Goal: Task Accomplishment & Management: Complete application form

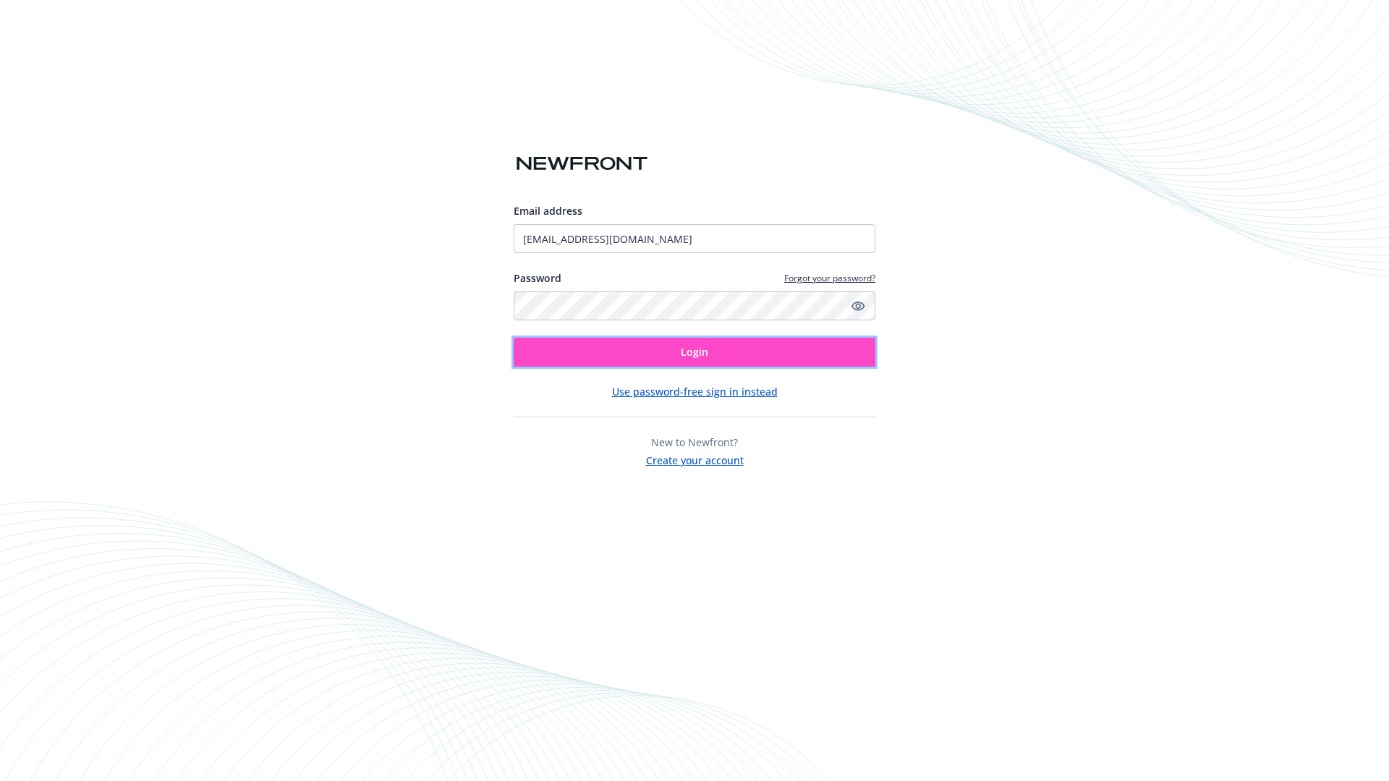
click at [694, 352] on span "Login" at bounding box center [694, 352] width 27 height 14
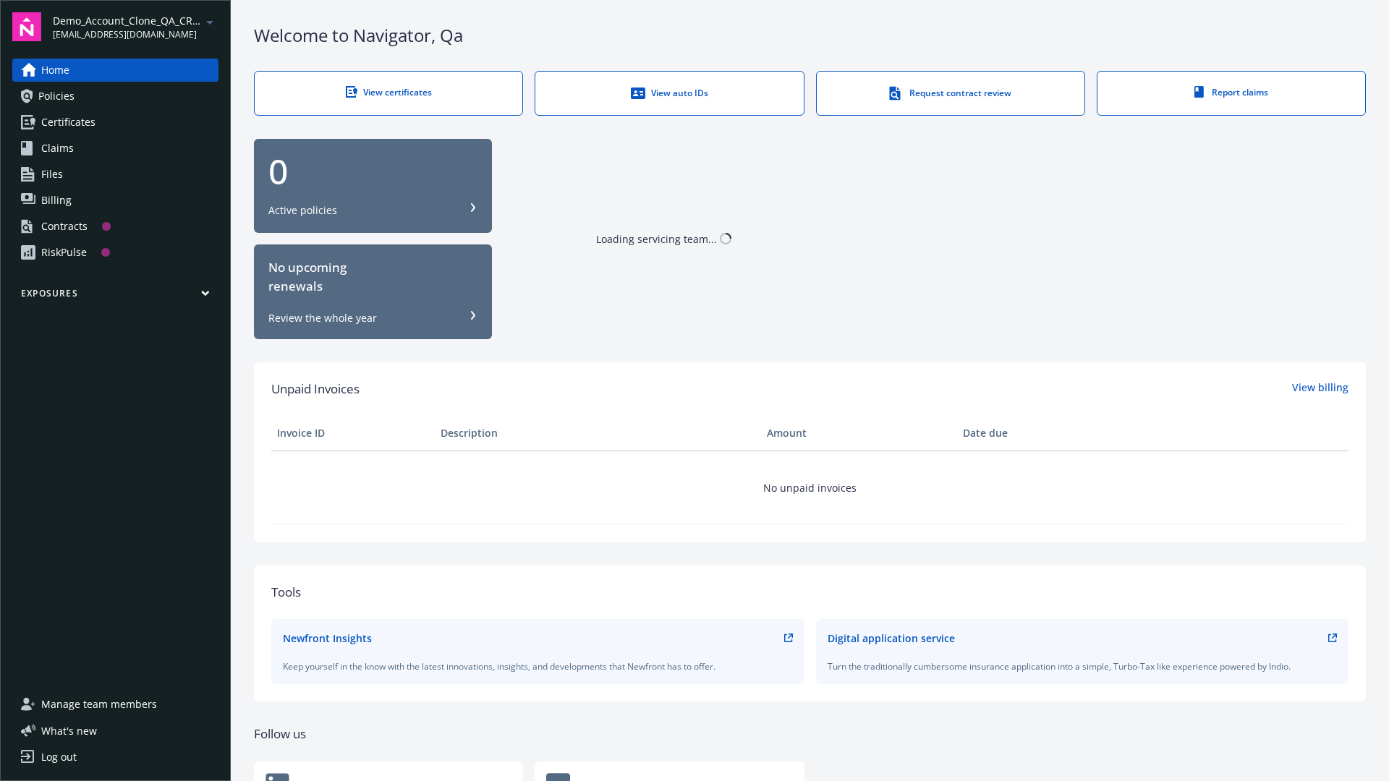
click at [135, 27] on span "Demo_Account_Clone_QA_CR_Tests_Prospect" at bounding box center [127, 20] width 148 height 15
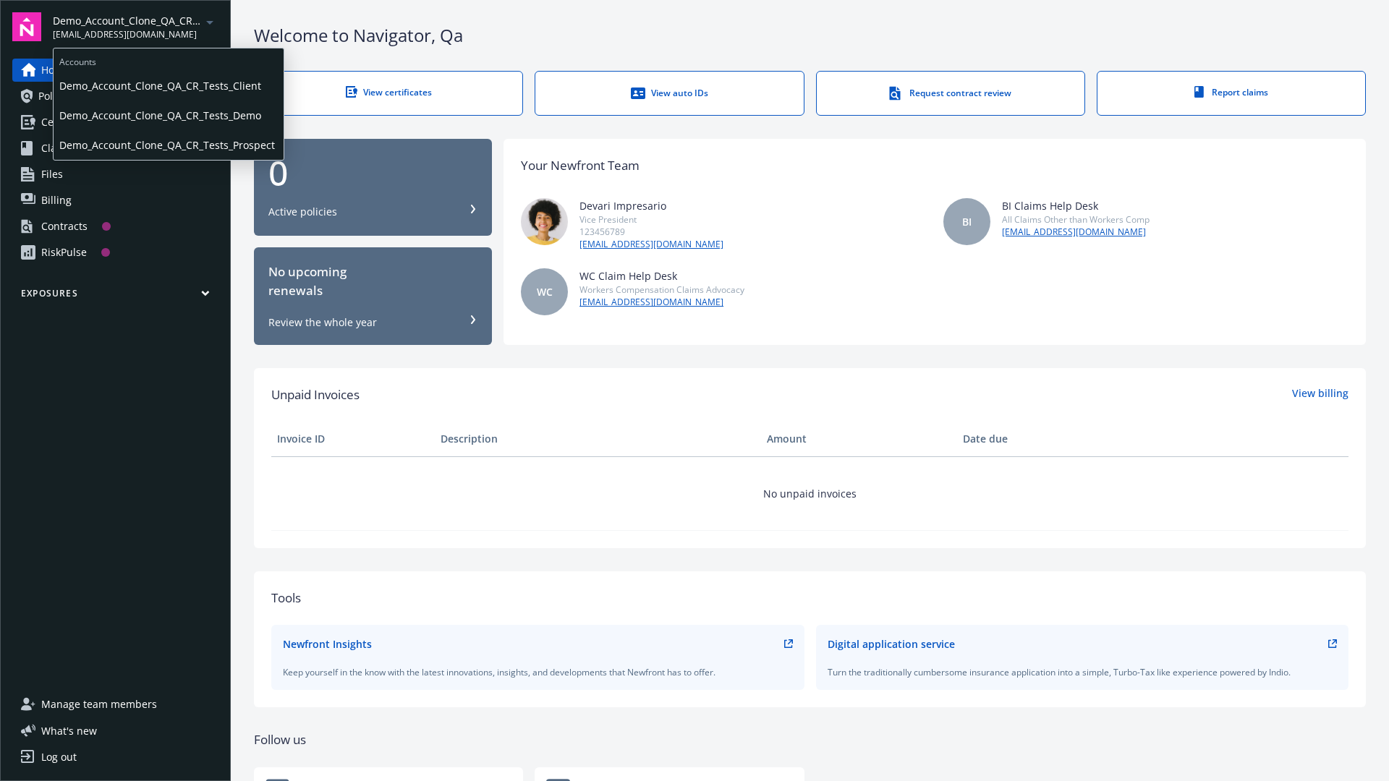
click at [167, 86] on span "Demo_Account_Clone_QA_CR_Tests_Client" at bounding box center [168, 86] width 218 height 30
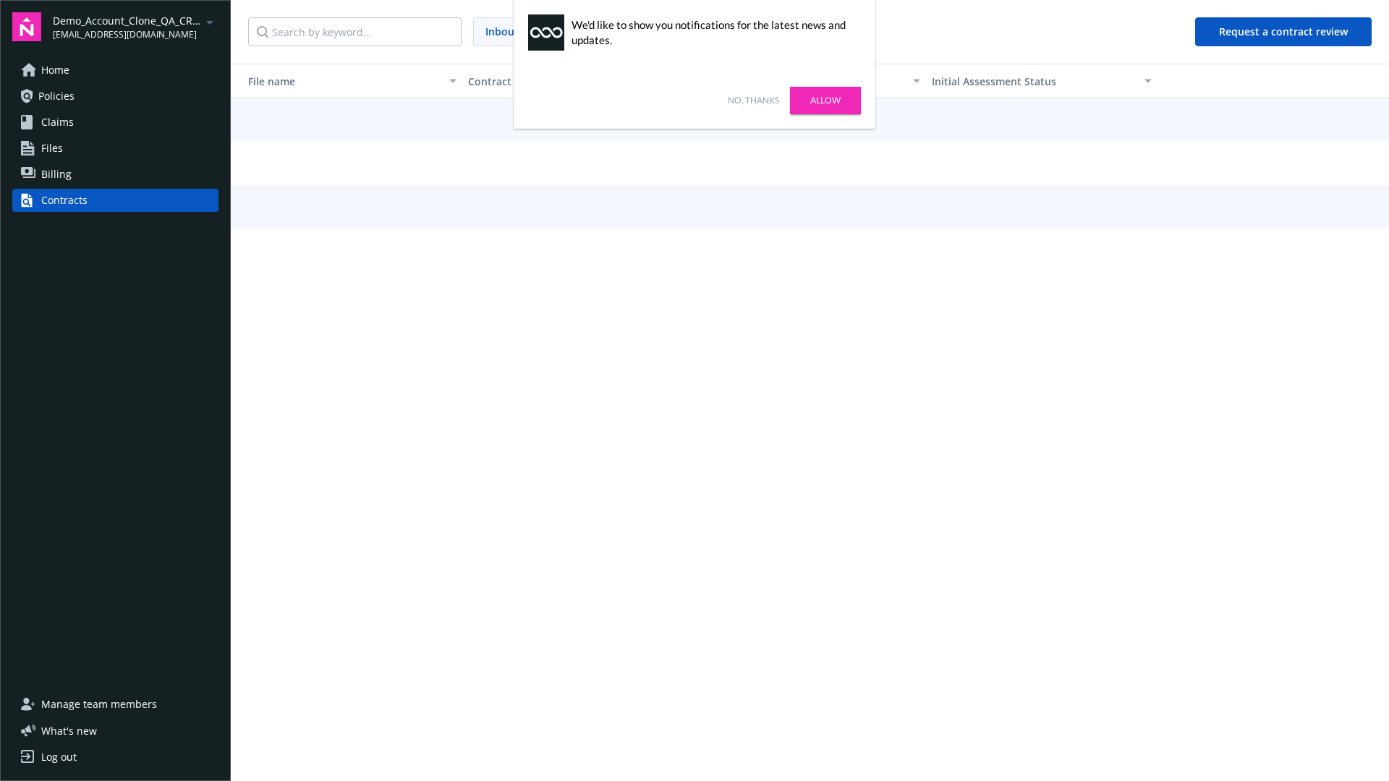
click at [753, 101] on link "No, thanks" at bounding box center [753, 100] width 51 height 13
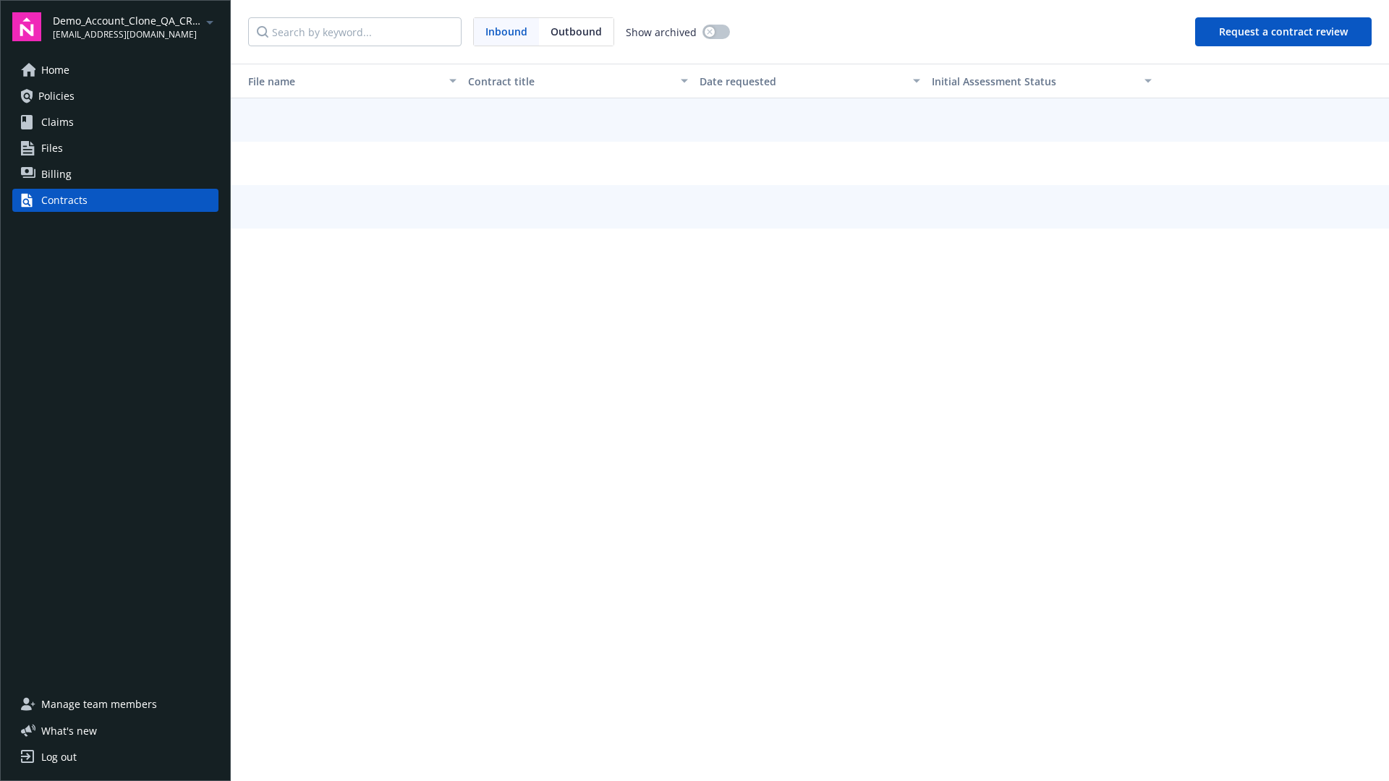
click at [1284, 32] on button "Request a contract review" at bounding box center [1283, 31] width 176 height 29
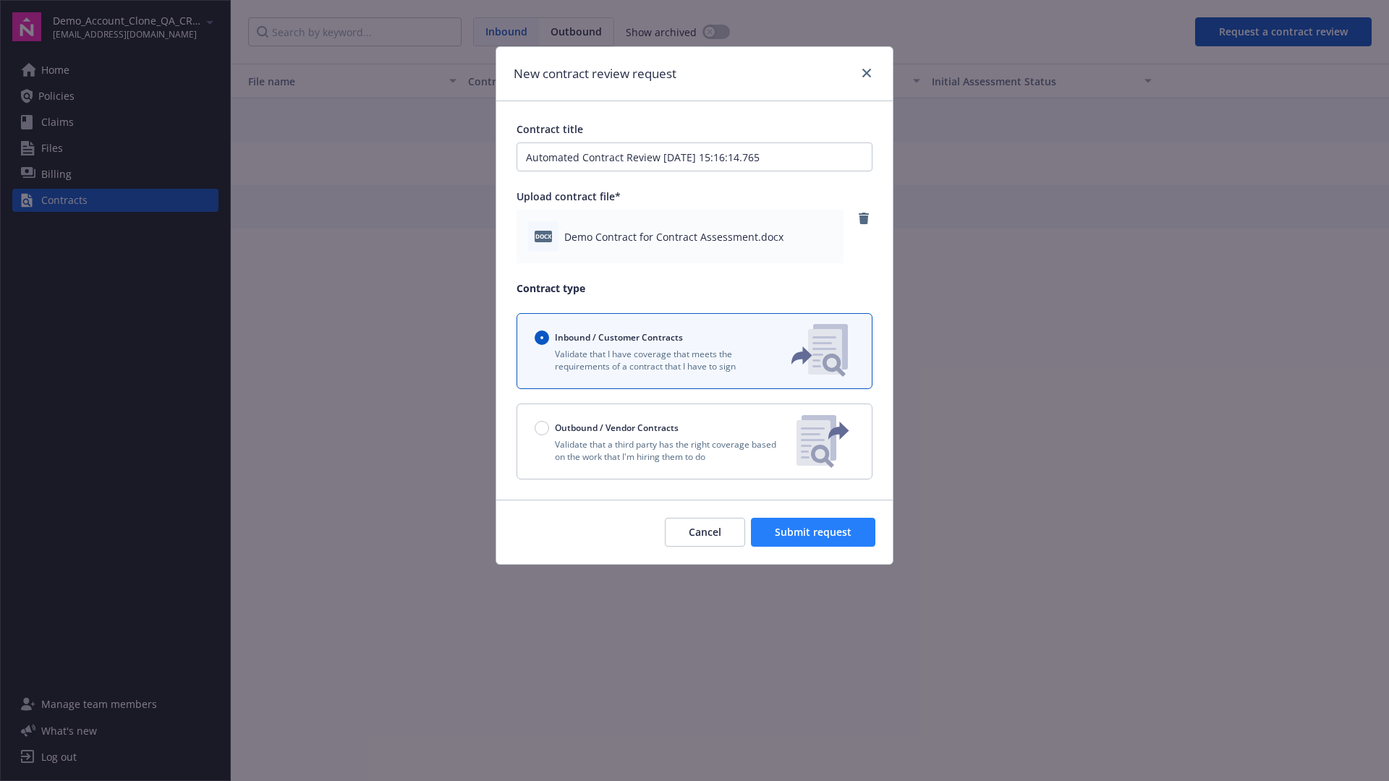
type input "Automated Contract Review 09-16-2025 15:16:14.765"
click at [814, 532] on span "Submit request" at bounding box center [813, 532] width 77 height 14
